Goal: Task Accomplishment & Management: Manage account settings

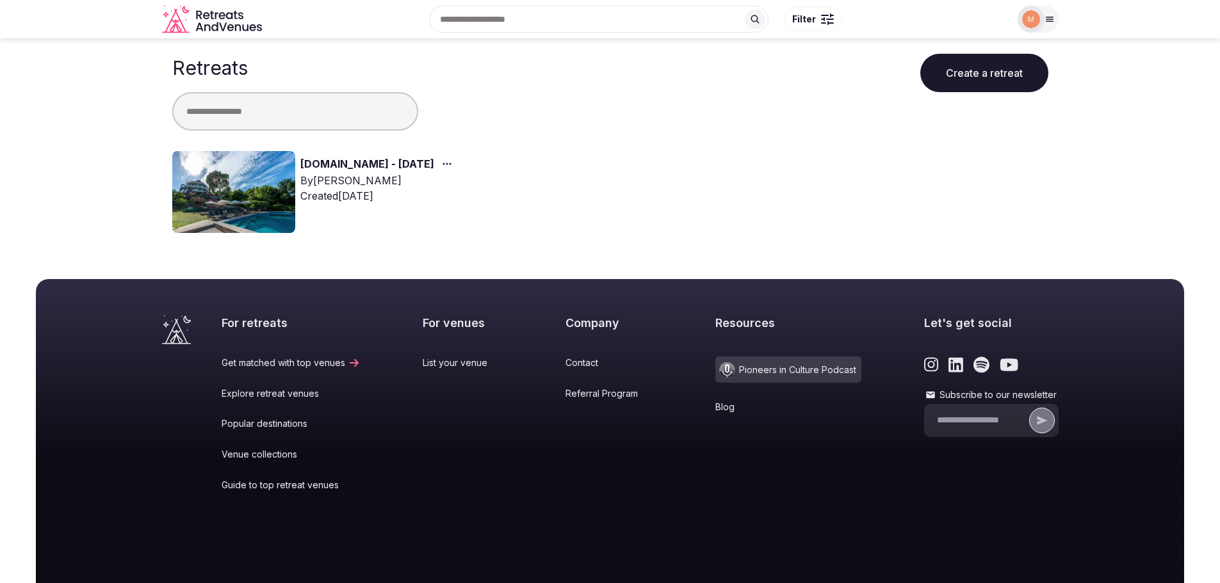
click at [327, 164] on link "[DOMAIN_NAME] - [DATE]" at bounding box center [367, 164] width 134 height 17
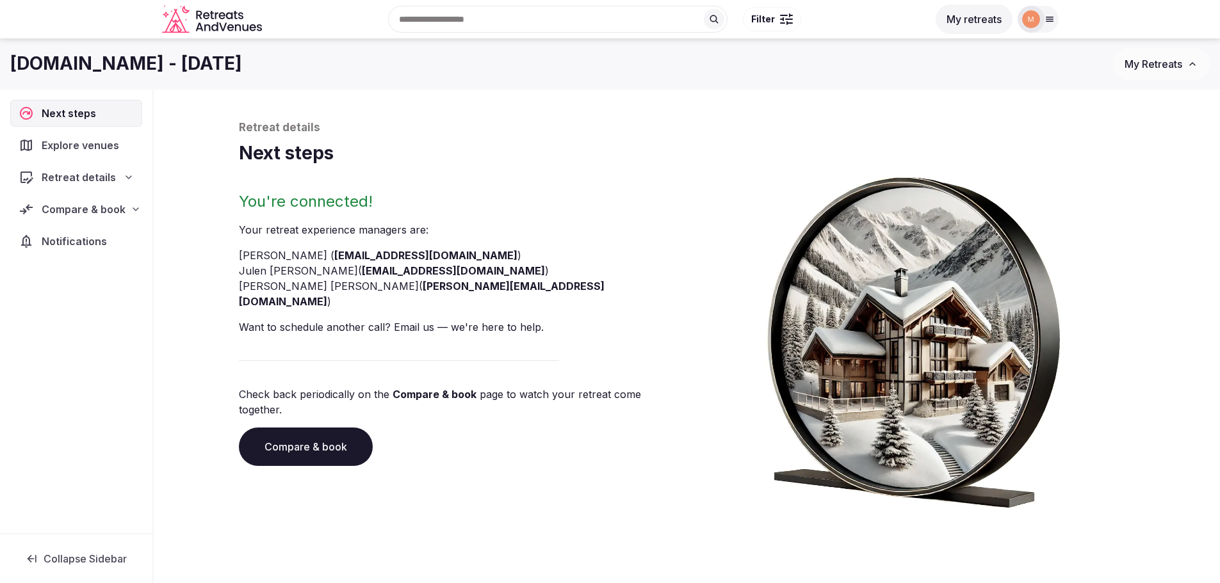
click at [109, 151] on span "Explore venues" at bounding box center [83, 145] width 83 height 15
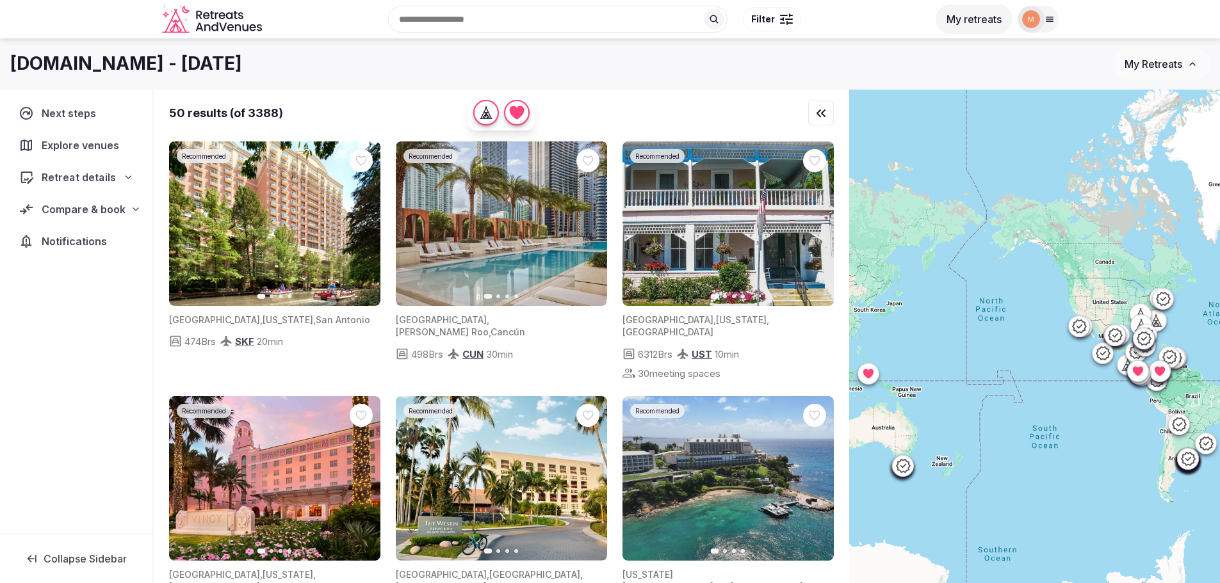
click at [92, 180] on span "Retreat details" at bounding box center [79, 177] width 74 height 15
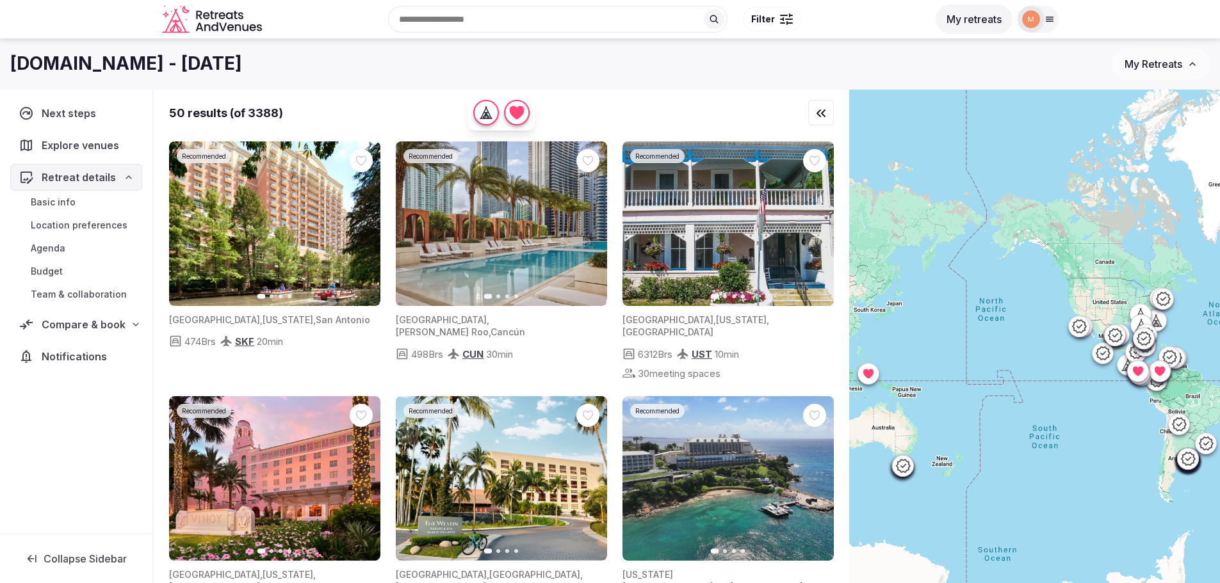
click at [80, 179] on span "Retreat details" at bounding box center [79, 177] width 74 height 15
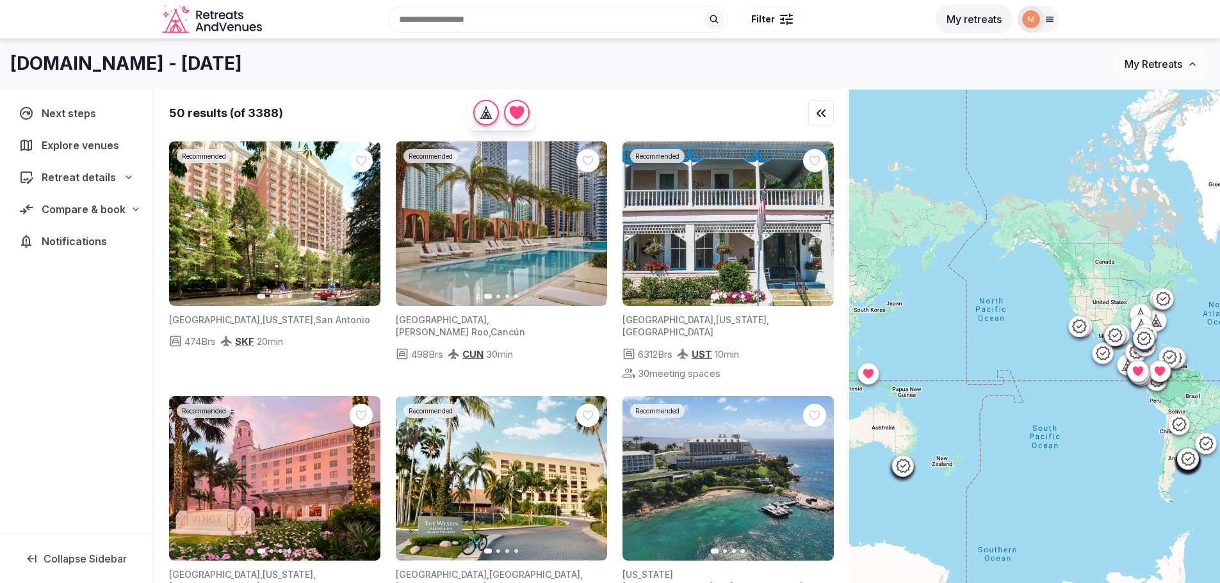
click at [111, 175] on span "Retreat details" at bounding box center [79, 177] width 74 height 15
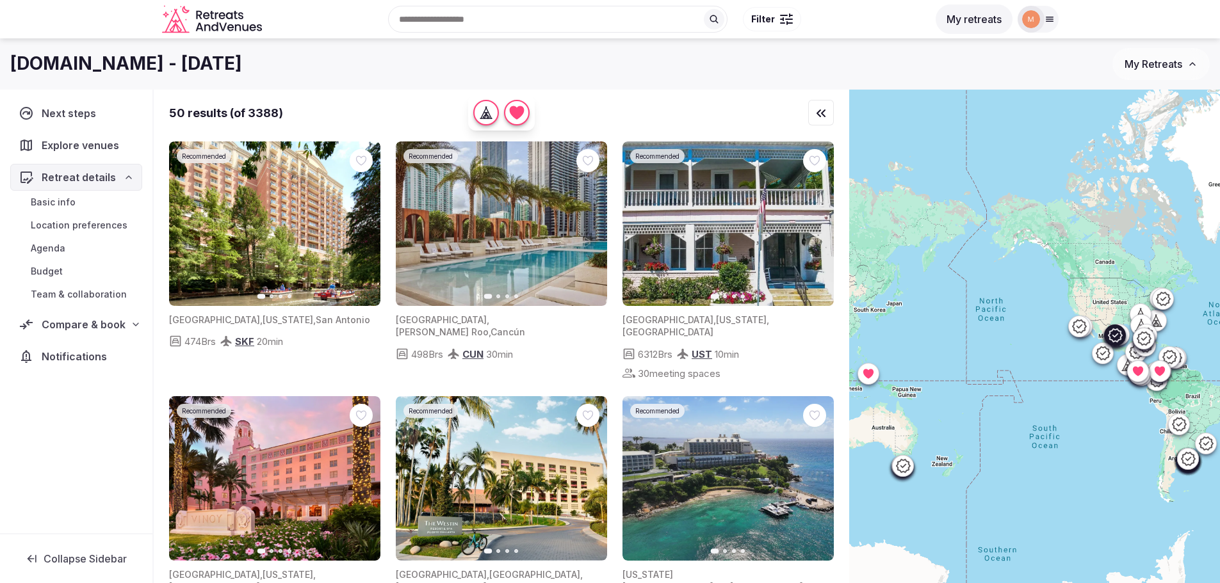
scroll to position [128, 0]
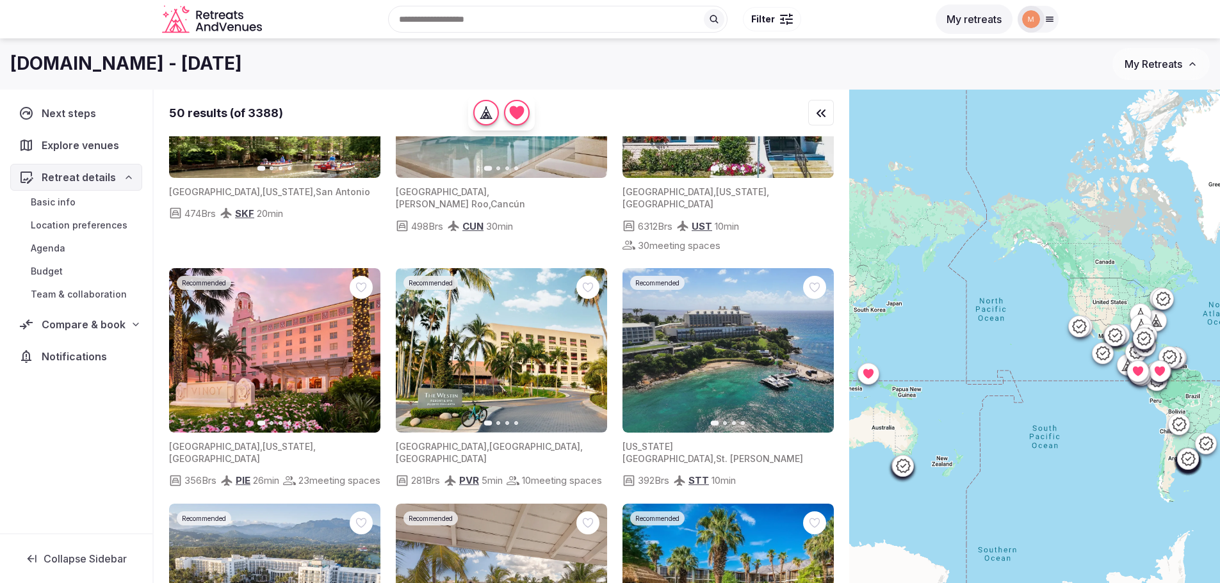
click at [519, 116] on icon "button" at bounding box center [517, 112] width 15 height 13
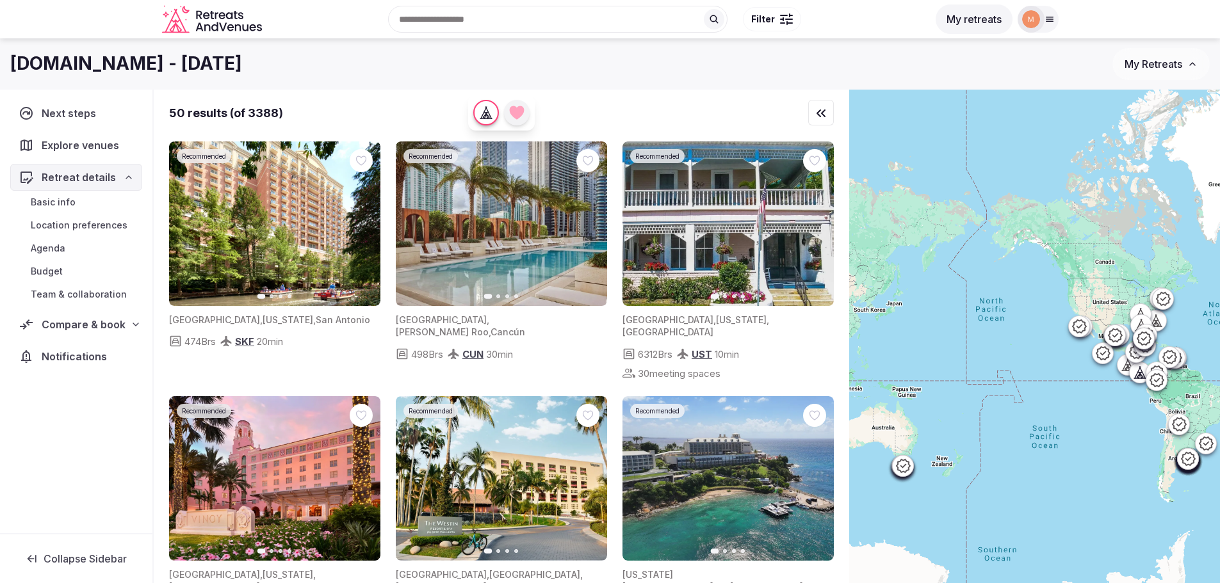
click at [86, 153] on div "Explore venues" at bounding box center [76, 145] width 132 height 27
click at [966, 23] on button "My retreats" at bounding box center [973, 18] width 77 height 29
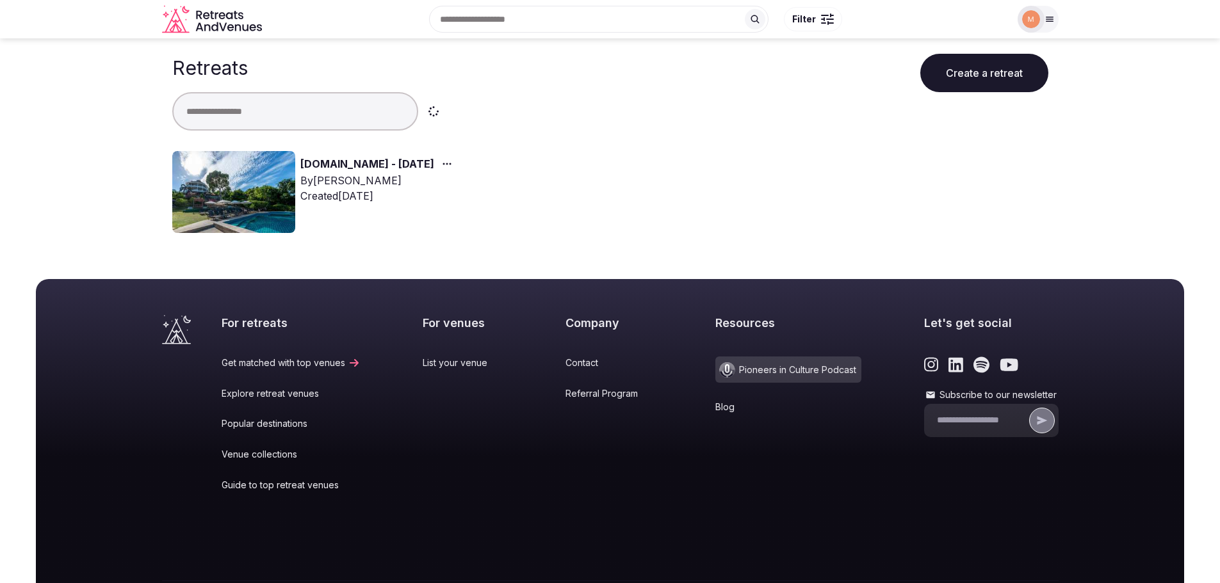
click at [322, 166] on link "[DOMAIN_NAME] - [DATE]" at bounding box center [367, 164] width 134 height 17
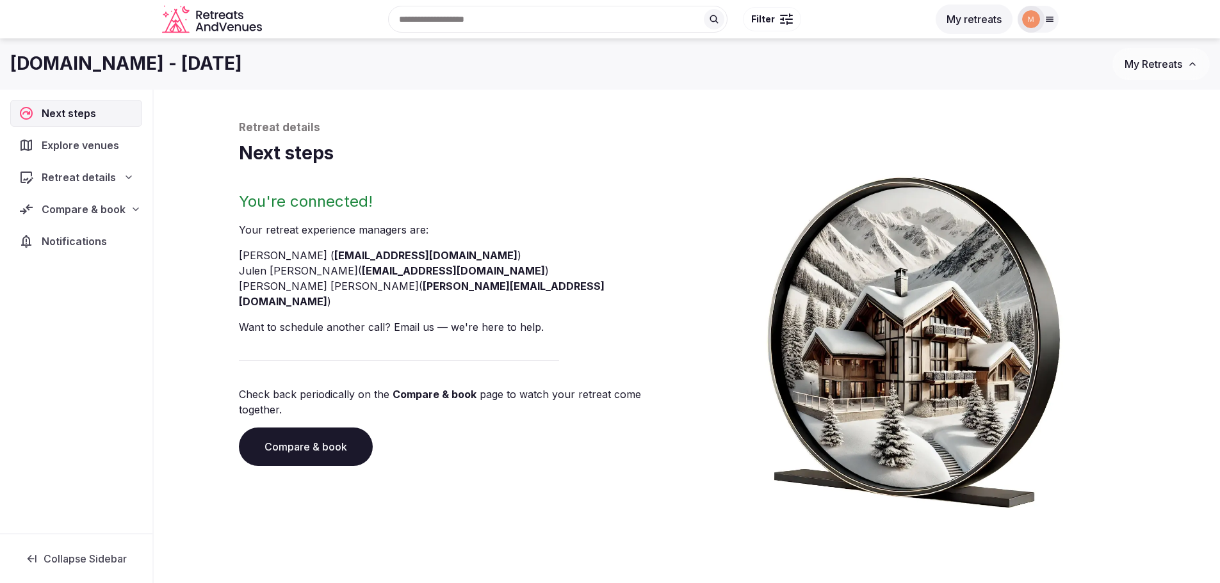
click at [138, 216] on div "Compare & book" at bounding box center [76, 209] width 132 height 27
click at [112, 257] on span "Proposals requested (5)" at bounding box center [84, 264] width 106 height 26
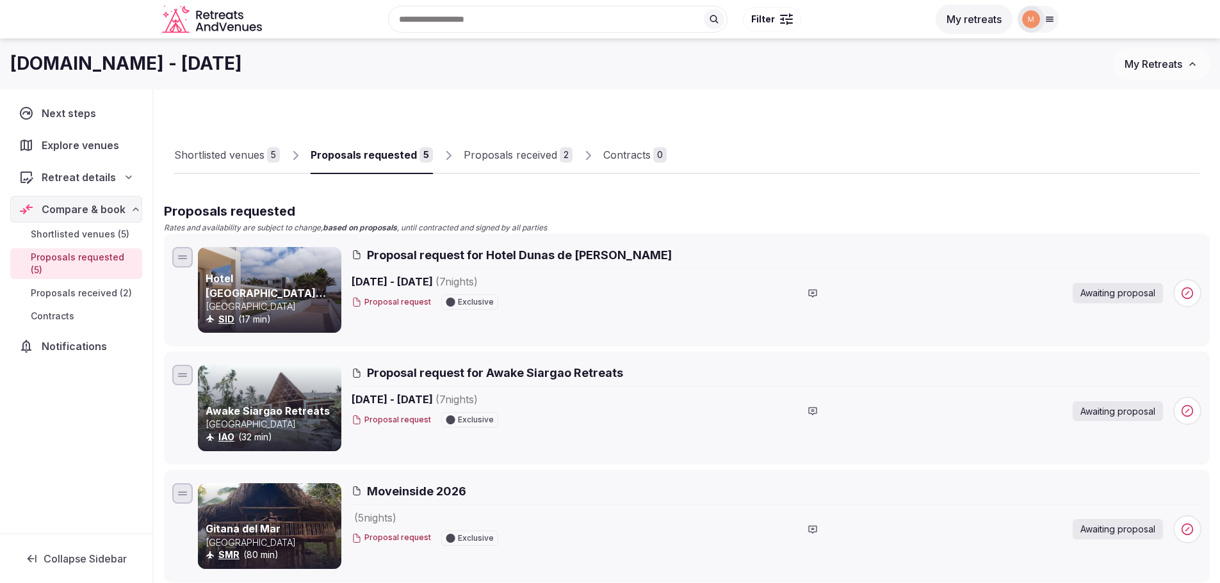
click at [539, 162] on div "Proposals received" at bounding box center [509, 154] width 93 height 15
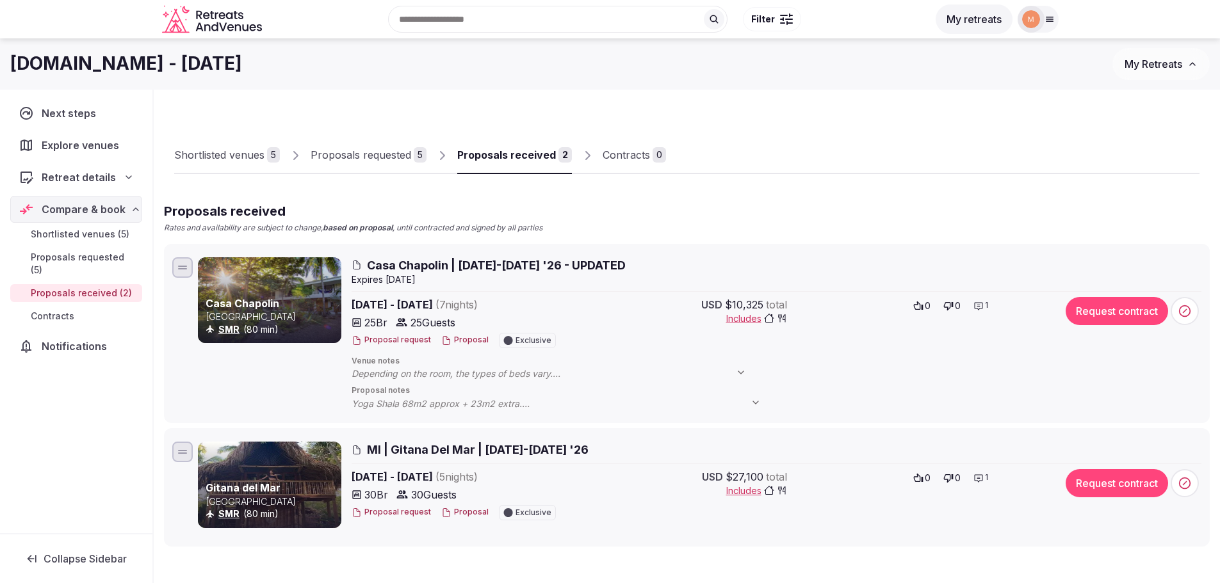
click at [366, 161] on div "Proposals requested" at bounding box center [360, 154] width 101 height 15
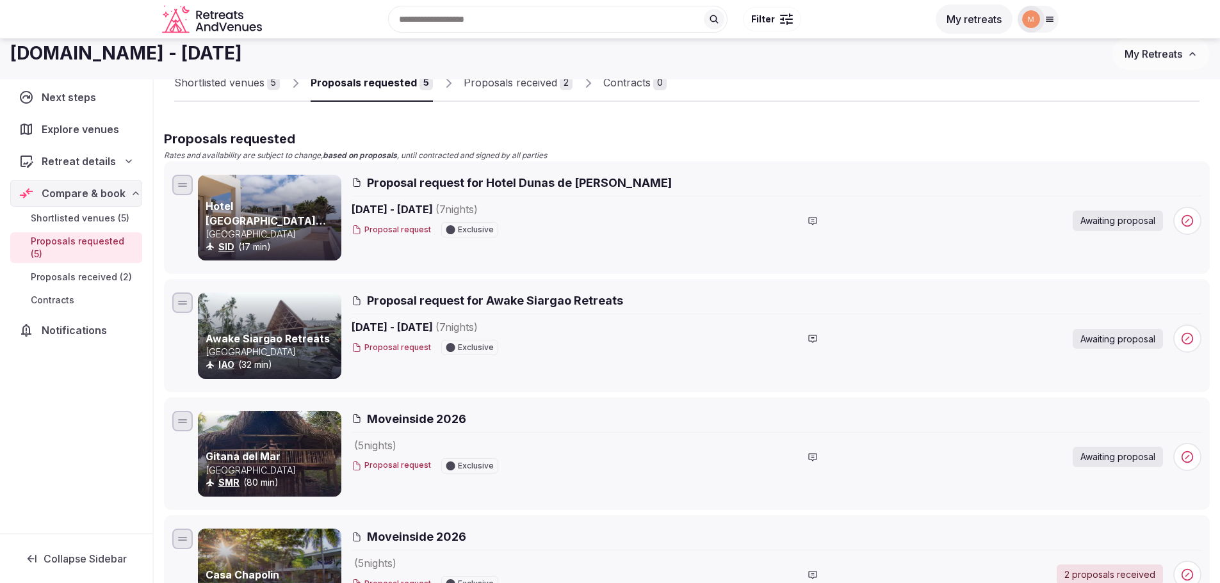
scroll to position [50, 0]
